Goal: Task Accomplishment & Management: Use online tool/utility

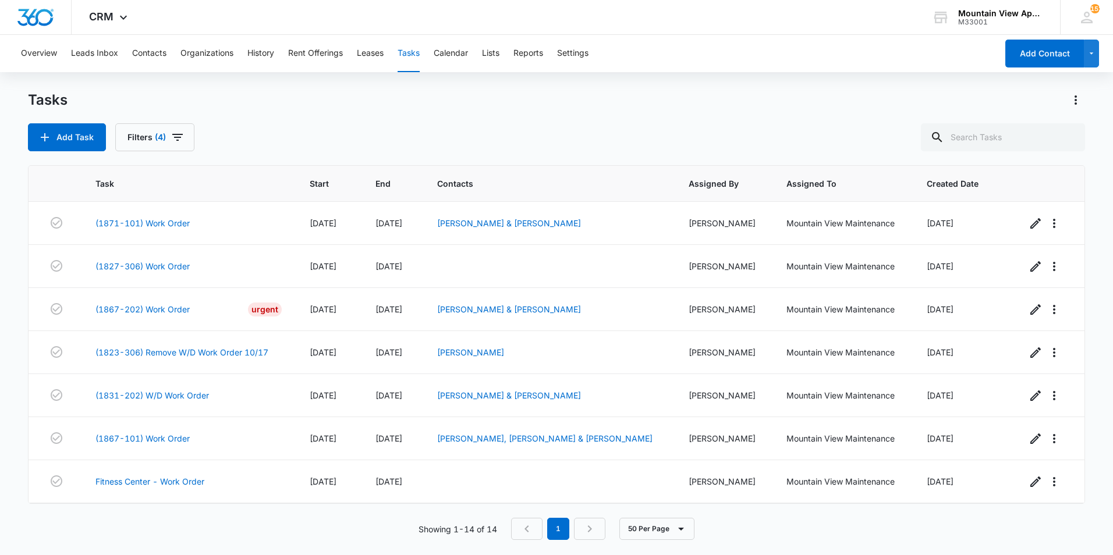
scroll to position [306, 0]
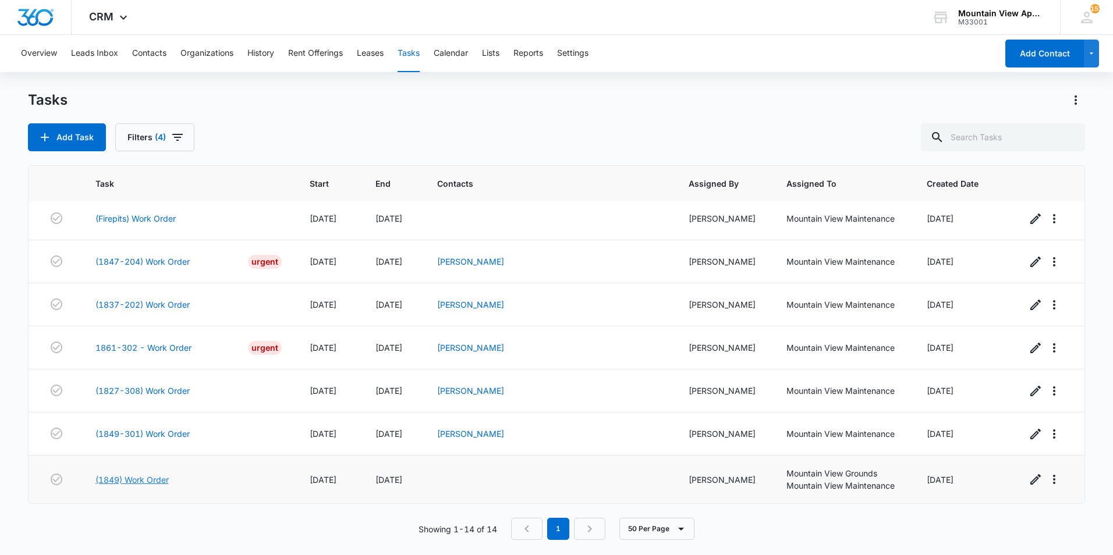
click at [127, 477] on link "(1849) Work Order" at bounding box center [131, 480] width 73 height 12
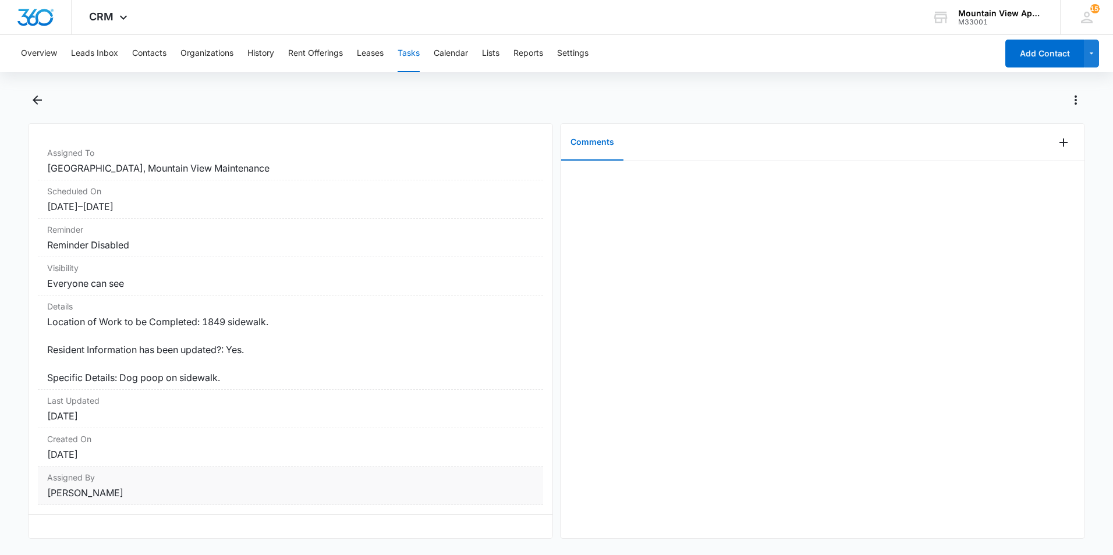
scroll to position [29, 0]
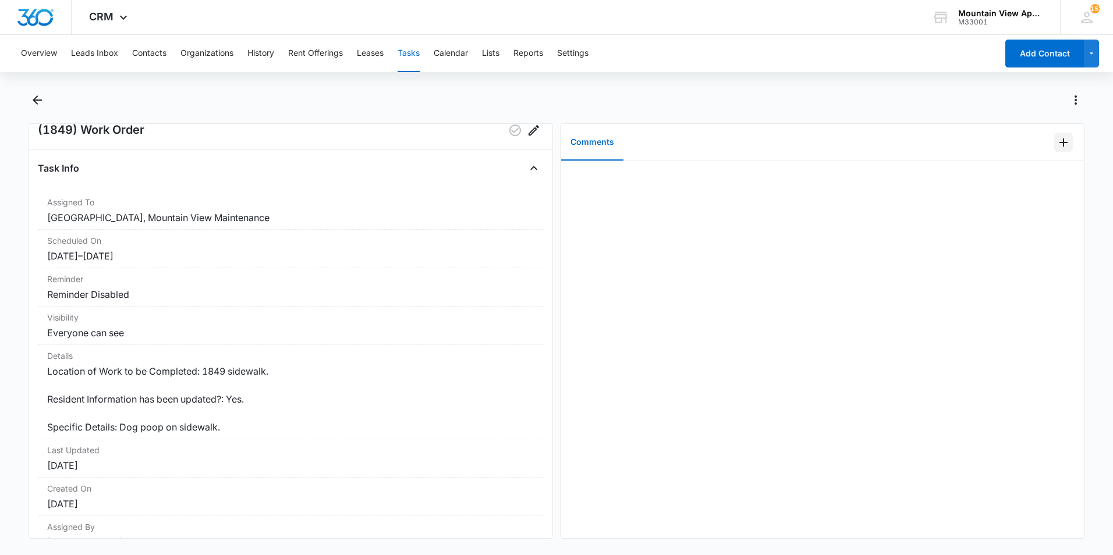
click at [1060, 145] on icon "Add Comment" at bounding box center [1063, 143] width 14 height 14
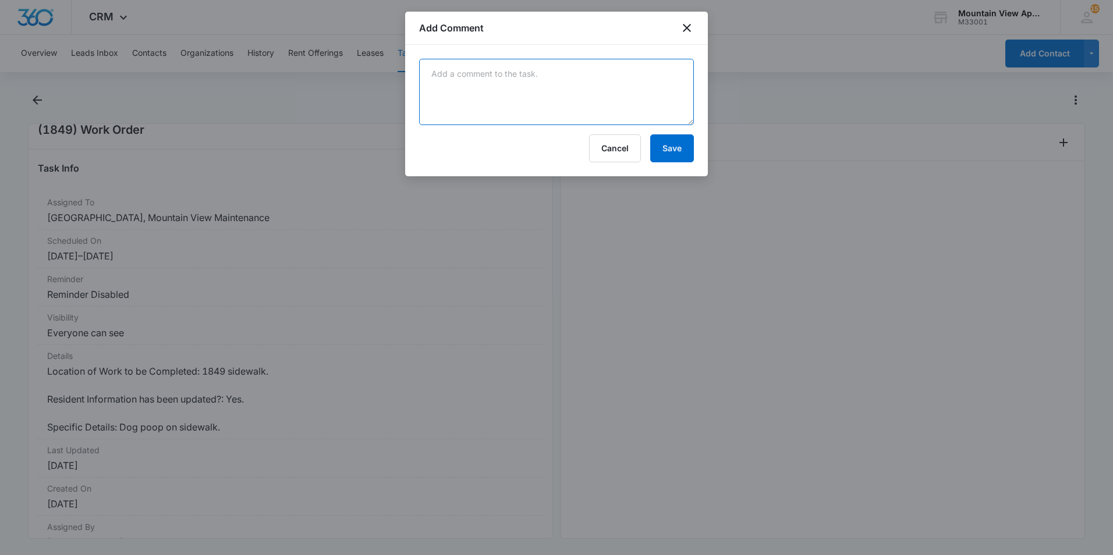
click at [527, 69] on textarea at bounding box center [556, 92] width 275 height 66
type textarea "Walked around building and breeze ways seen nothing"
click at [652, 143] on button "Save" at bounding box center [672, 148] width 44 height 28
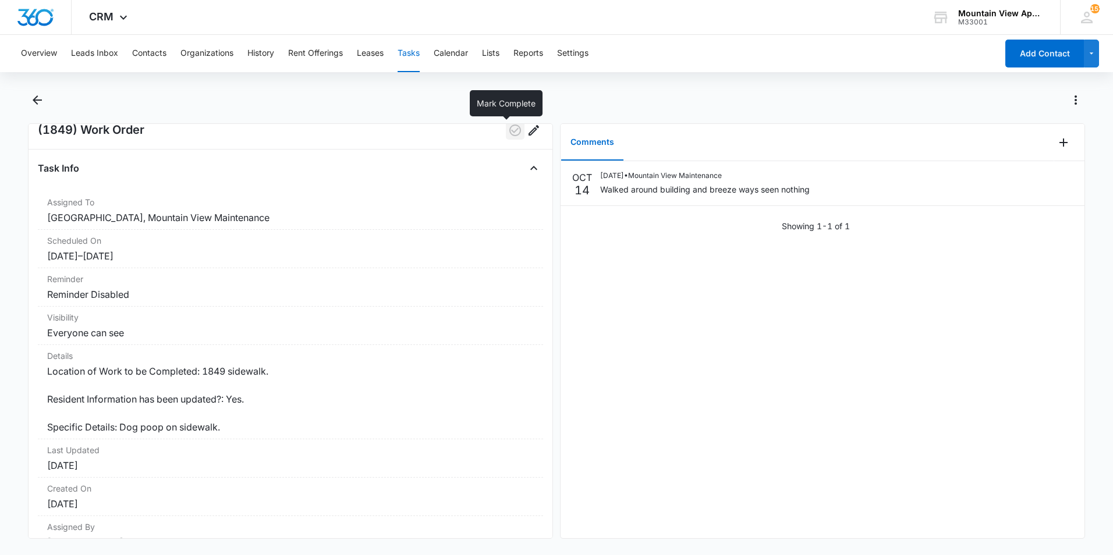
click at [509, 134] on icon "button" at bounding box center [515, 131] width 12 height 12
click at [40, 95] on icon "Back" at bounding box center [37, 100] width 14 height 14
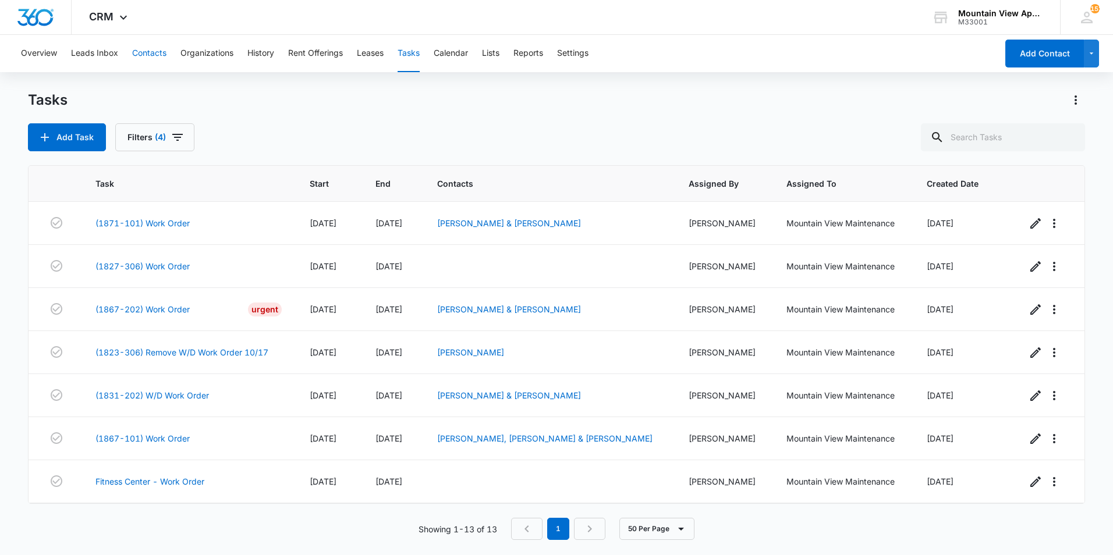
click at [161, 52] on button "Contacts" at bounding box center [149, 53] width 34 height 37
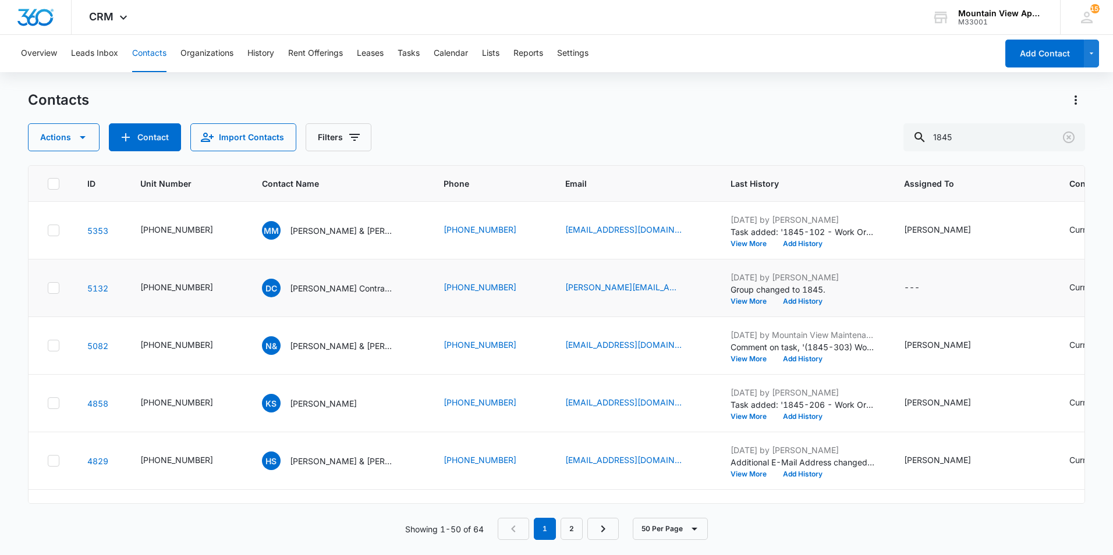
click at [290, 296] on div "DC Duggan Contracting Corporation" at bounding box center [328, 288] width 133 height 19
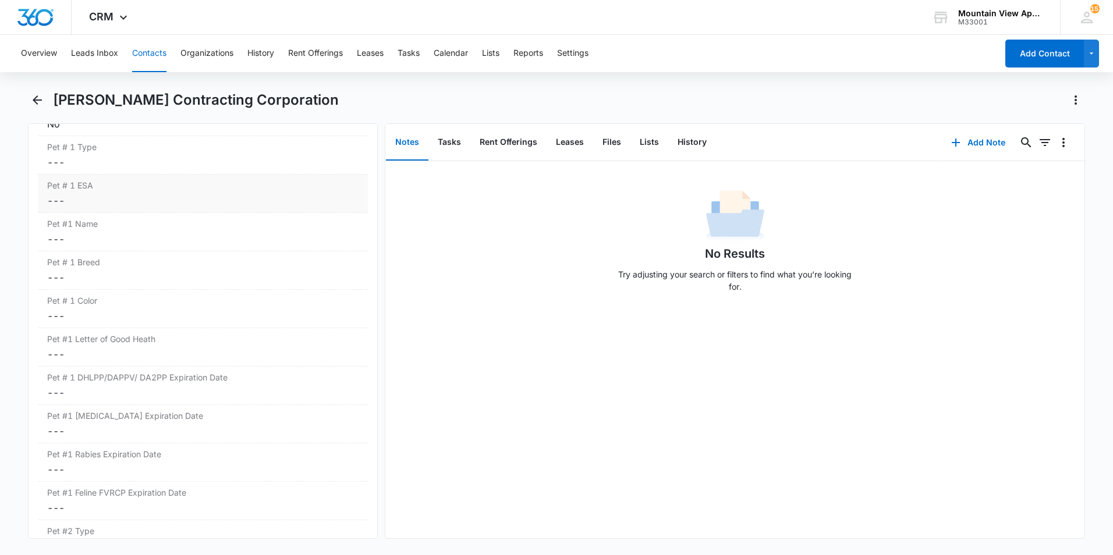
scroll to position [1630, 0]
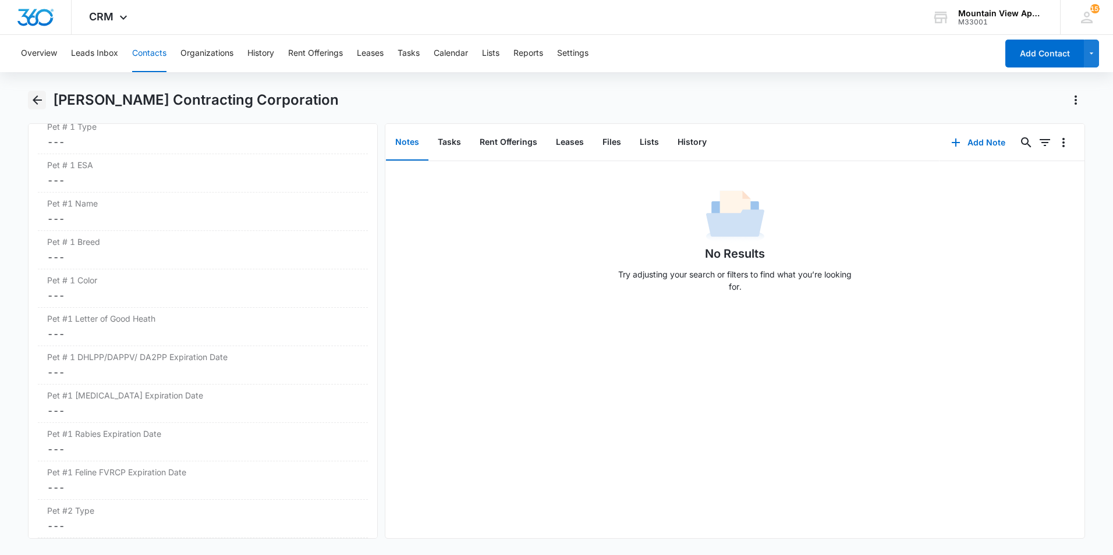
click at [35, 97] on icon "Back" at bounding box center [37, 100] width 14 height 14
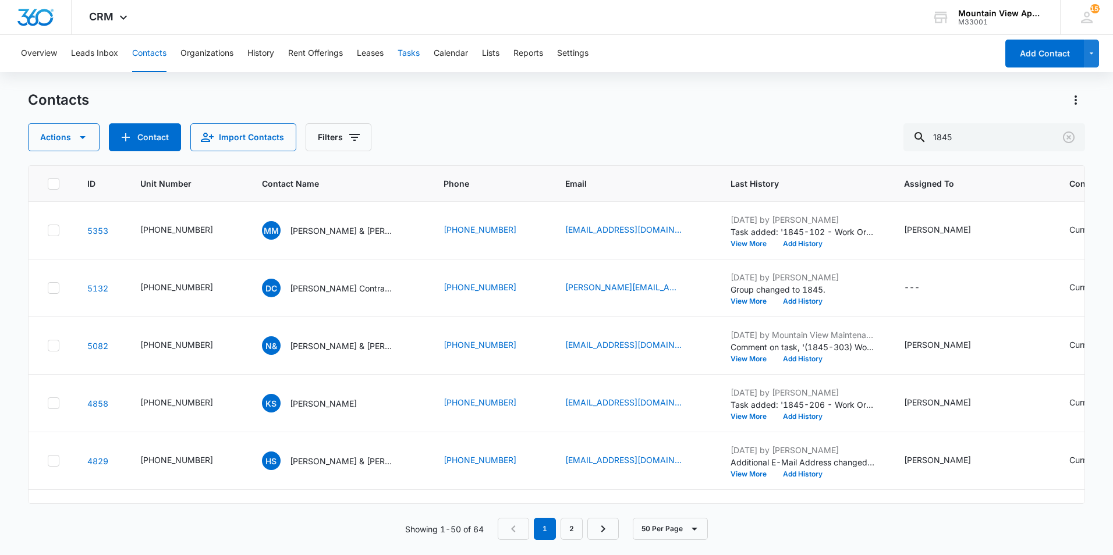
click at [404, 55] on button "Tasks" at bounding box center [408, 53] width 22 height 37
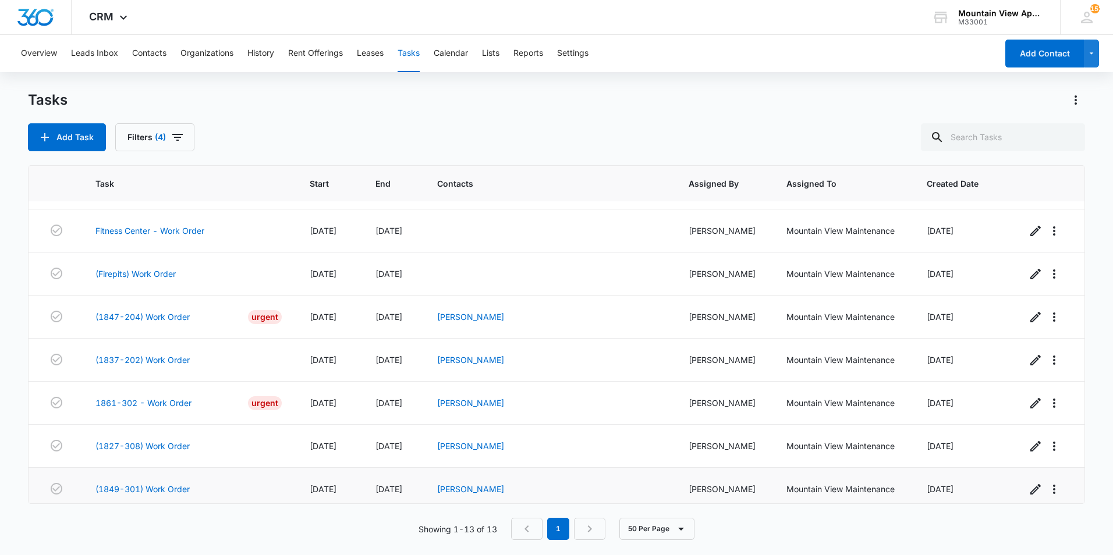
scroll to position [258, 0]
